Goal: Transaction & Acquisition: Purchase product/service

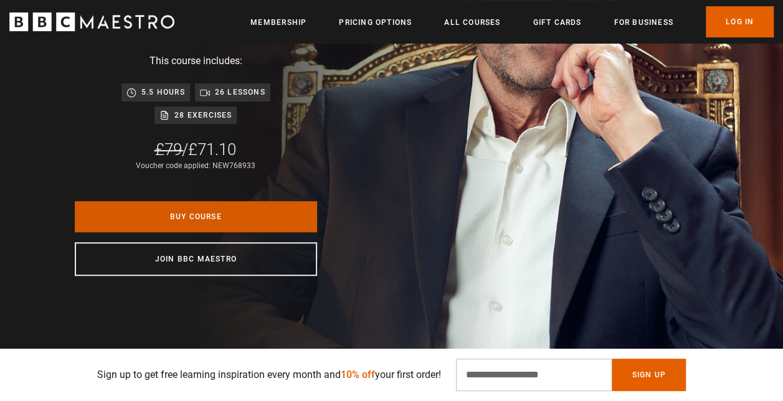
scroll to position [187, 0]
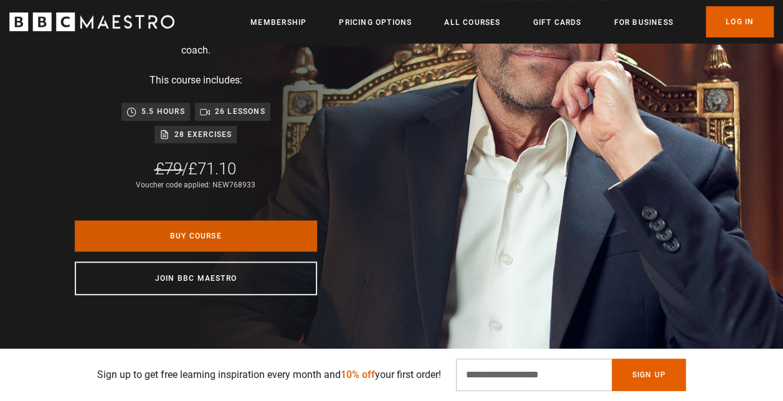
click at [224, 239] on link "Buy Course" at bounding box center [196, 235] width 242 height 31
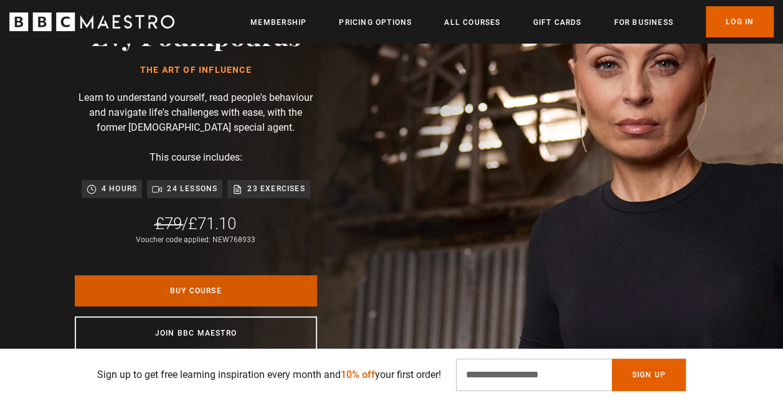
scroll to position [0, 939]
click at [278, 286] on link "Buy Course" at bounding box center [196, 290] width 242 height 31
